Goal: Information Seeking & Learning: Check status

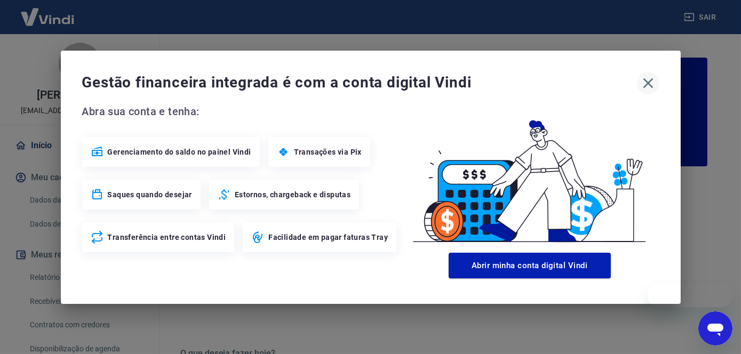
click at [648, 83] on icon "button" at bounding box center [648, 83] width 10 height 10
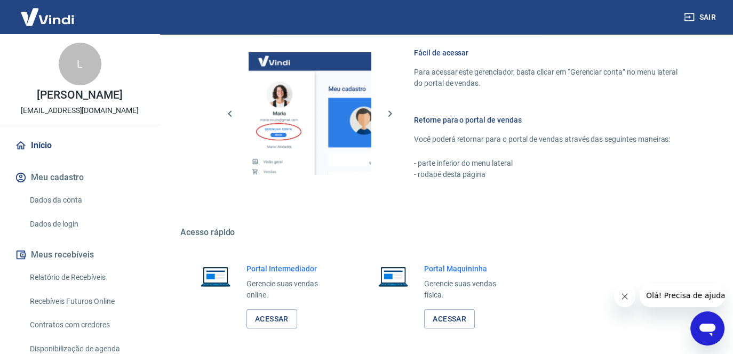
scroll to position [620, 0]
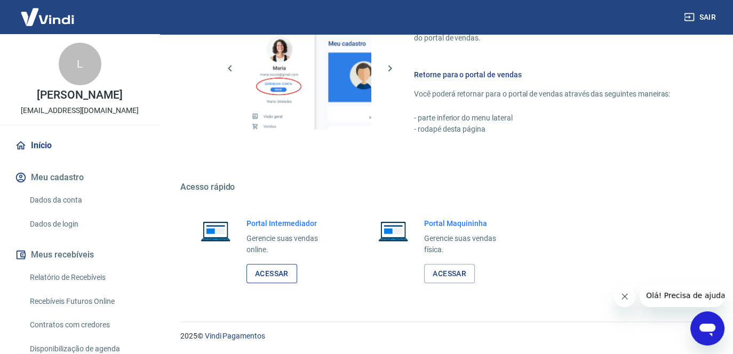
click at [272, 272] on link "Acessar" at bounding box center [271, 274] width 51 height 20
click at [66, 284] on link "Relatório de Recebíveis" at bounding box center [86, 278] width 121 height 22
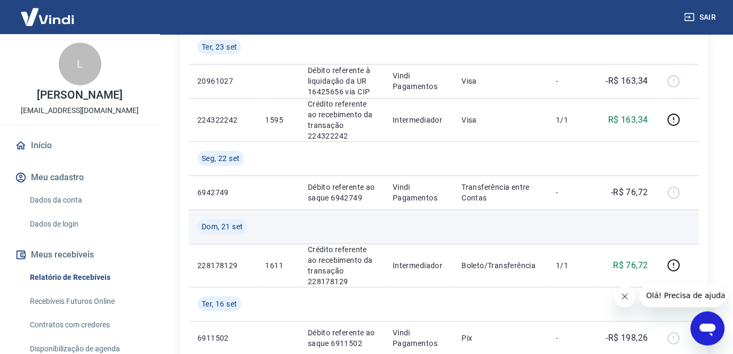
scroll to position [213, 0]
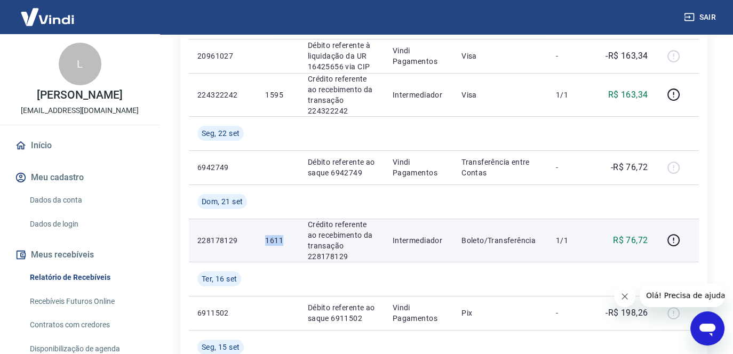
drag, startPoint x: 285, startPoint y: 242, endPoint x: 258, endPoint y: 243, distance: 27.8
click at [258, 243] on td "1611" at bounding box center [278, 240] width 42 height 43
copy p "1611"
